Goal: Transaction & Acquisition: Book appointment/travel/reservation

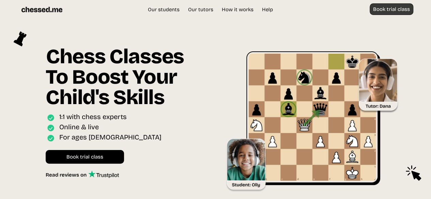
click at [392, 9] on link "Book trial class" at bounding box center [391, 9] width 44 height 12
